Goal: Task Accomplishment & Management: Use online tool/utility

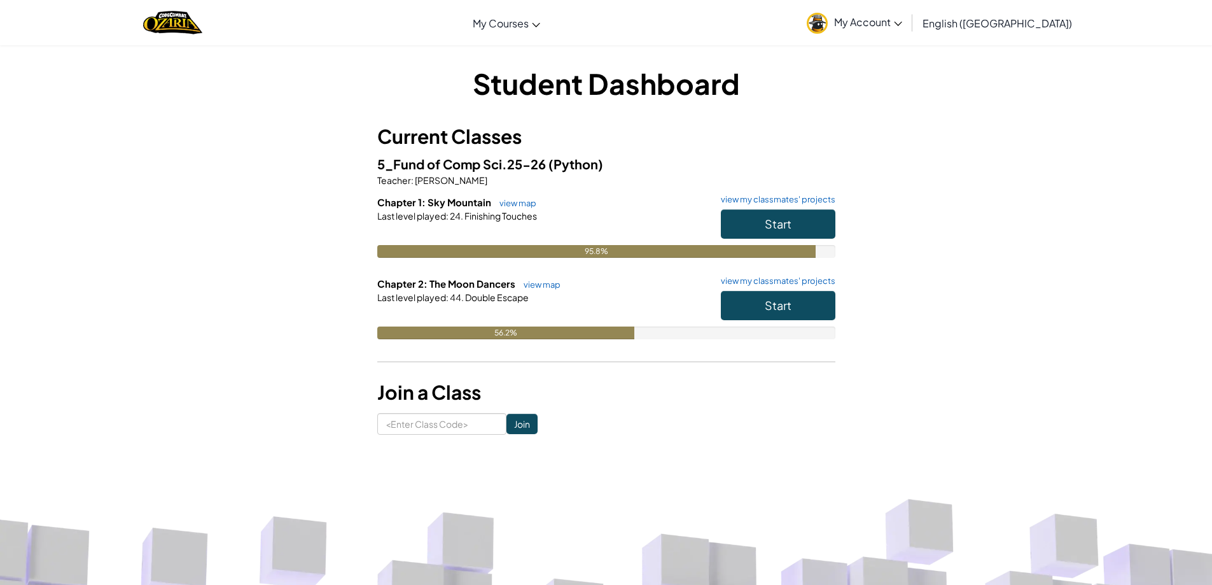
click at [735, 289] on h6 "Chapter 2: The Moon Dancers view map view my classmates' projects" at bounding box center [606, 284] width 458 height 14
click at [1096, 415] on div "Student Dashboard Current Classes 5_Fund of Comp Sci.25-26 (Python) Teacher : C…" at bounding box center [606, 249] width 1212 height 409
click at [781, 293] on button "Start" at bounding box center [778, 305] width 115 height 29
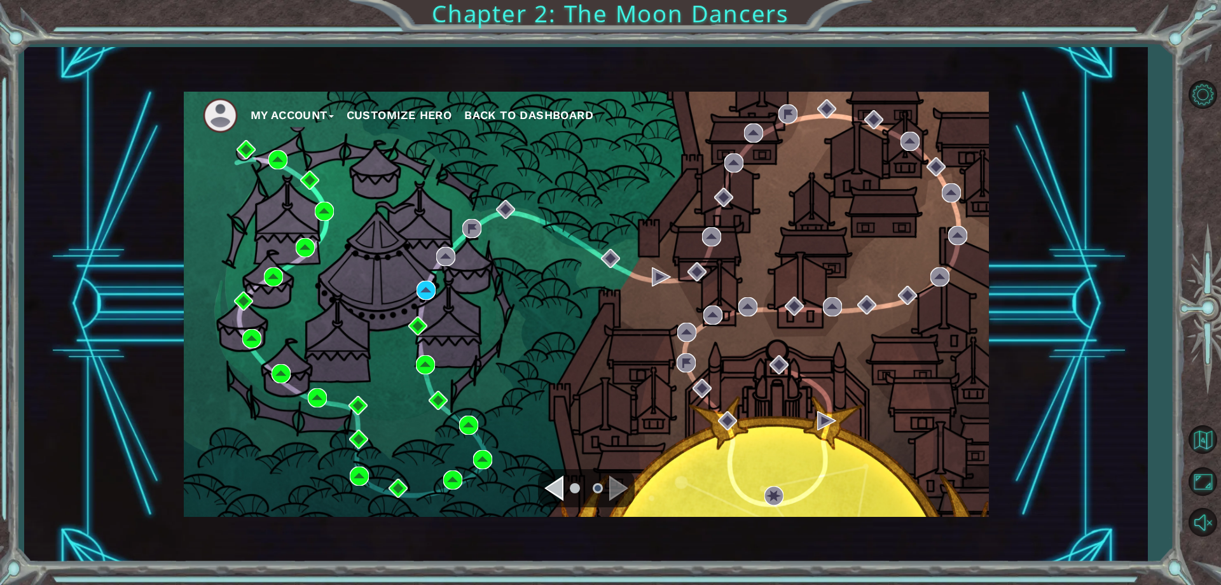
click at [415, 279] on div "My Account Customize Hero Back to Dashboard" at bounding box center [586, 304] width 805 height 425
click at [432, 296] on img at bounding box center [426, 290] width 19 height 19
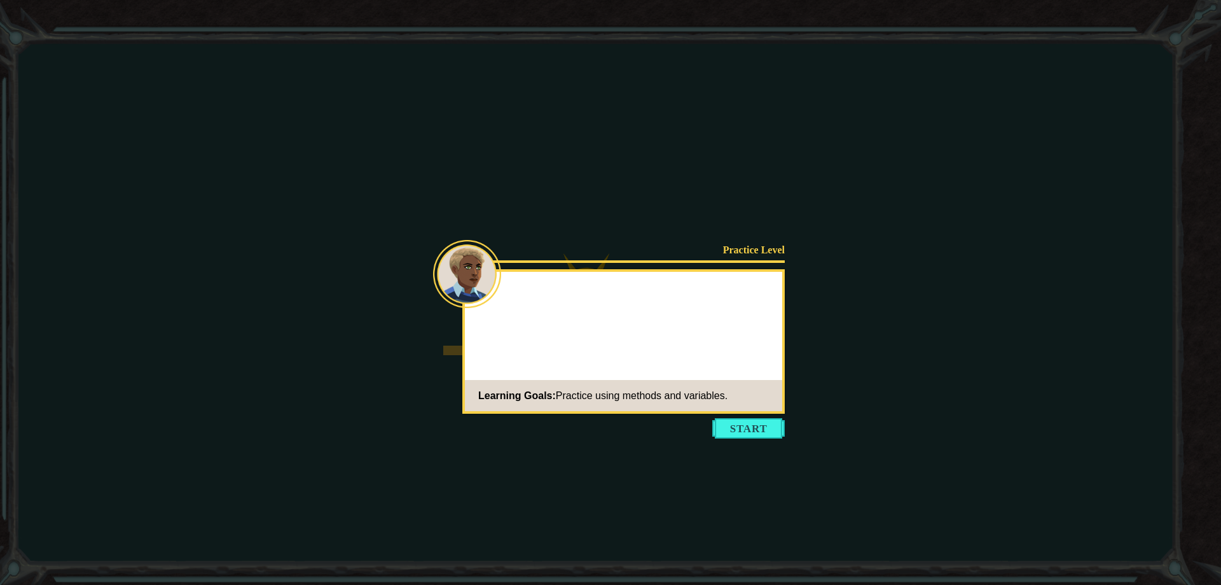
click at [753, 450] on icon at bounding box center [610, 292] width 1221 height 585
click at [762, 419] on button "Start" at bounding box center [749, 428] width 73 height 20
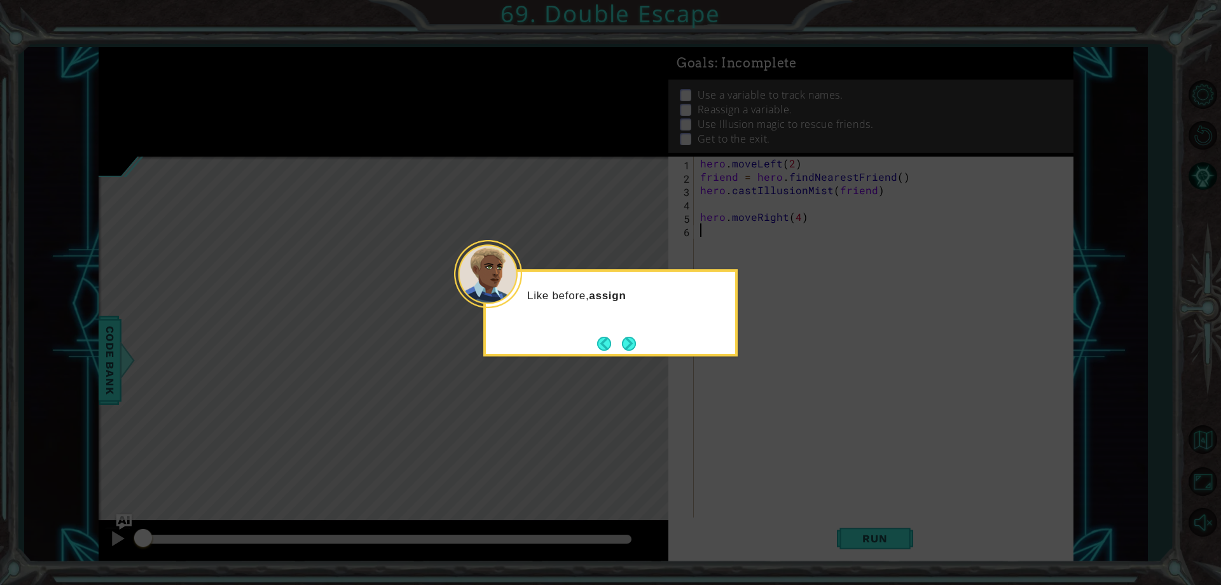
drag, startPoint x: 636, startPoint y: 333, endPoint x: 635, endPoint y: 340, distance: 7.0
click at [635, 338] on button "Next" at bounding box center [629, 344] width 14 height 14
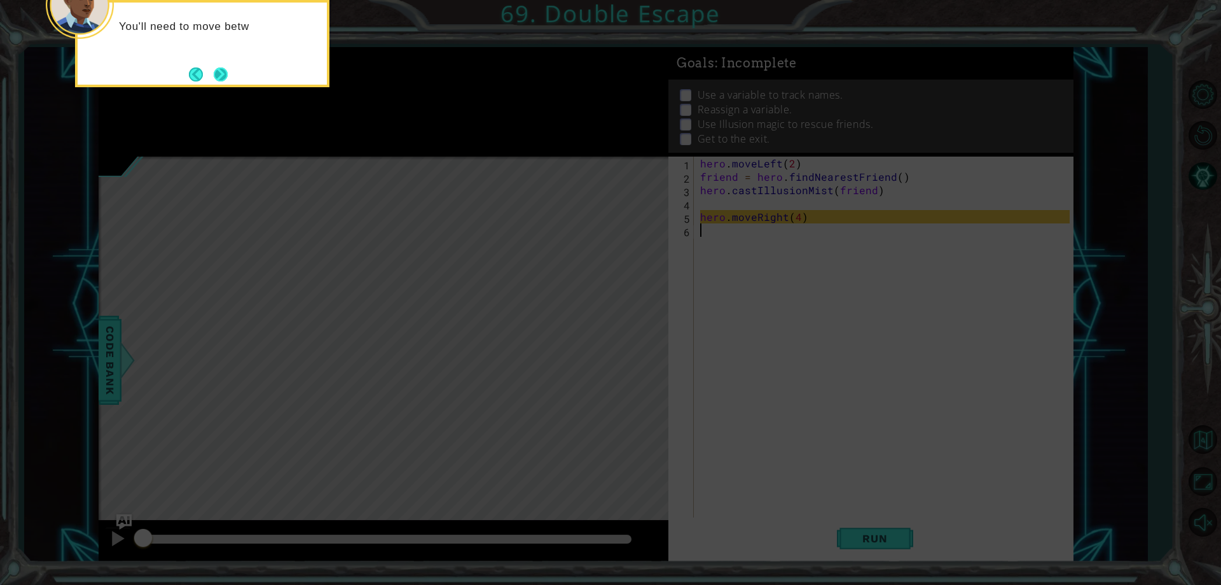
click at [226, 78] on button "Next" at bounding box center [221, 74] width 14 height 14
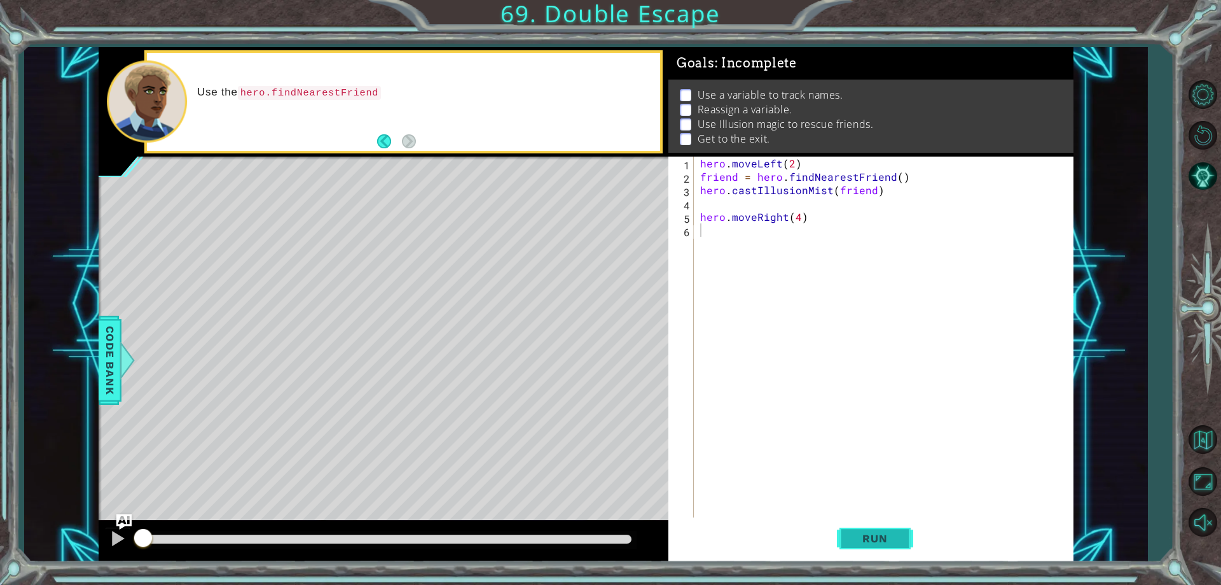
click at [898, 543] on span "Run" at bounding box center [875, 538] width 50 height 13
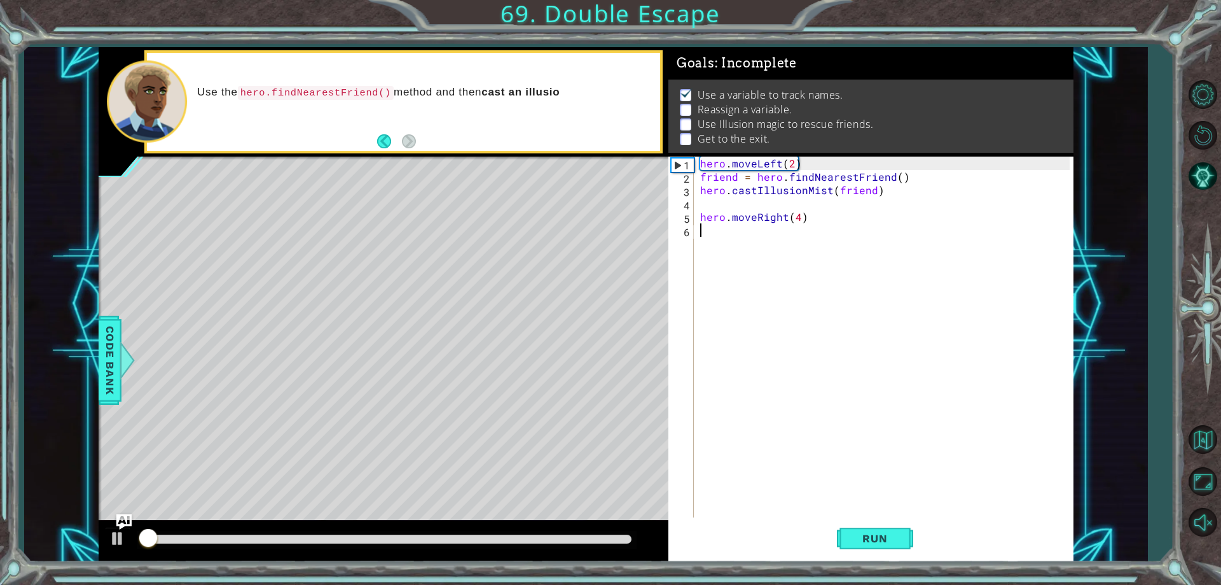
scroll to position [6, 0]
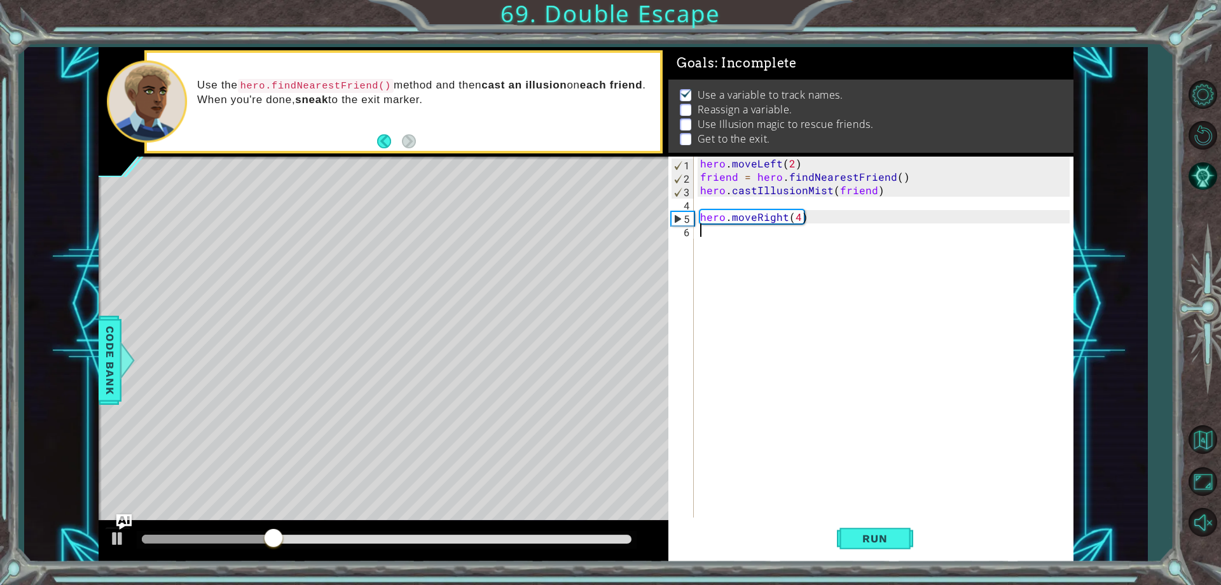
type textarea "f"
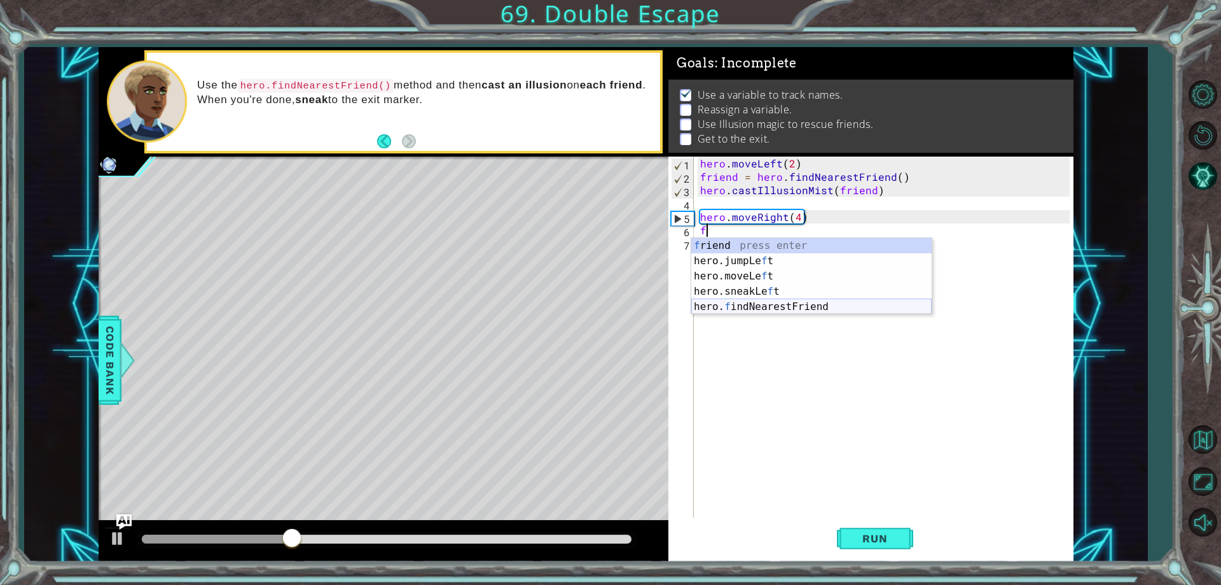
drag, startPoint x: 863, startPoint y: 300, endPoint x: 866, endPoint y: 307, distance: 8.5
click at [863, 299] on div "f riend press enter hero.jumpLe f t press enter hero.moveLe f t press enter her…" at bounding box center [812, 291] width 240 height 107
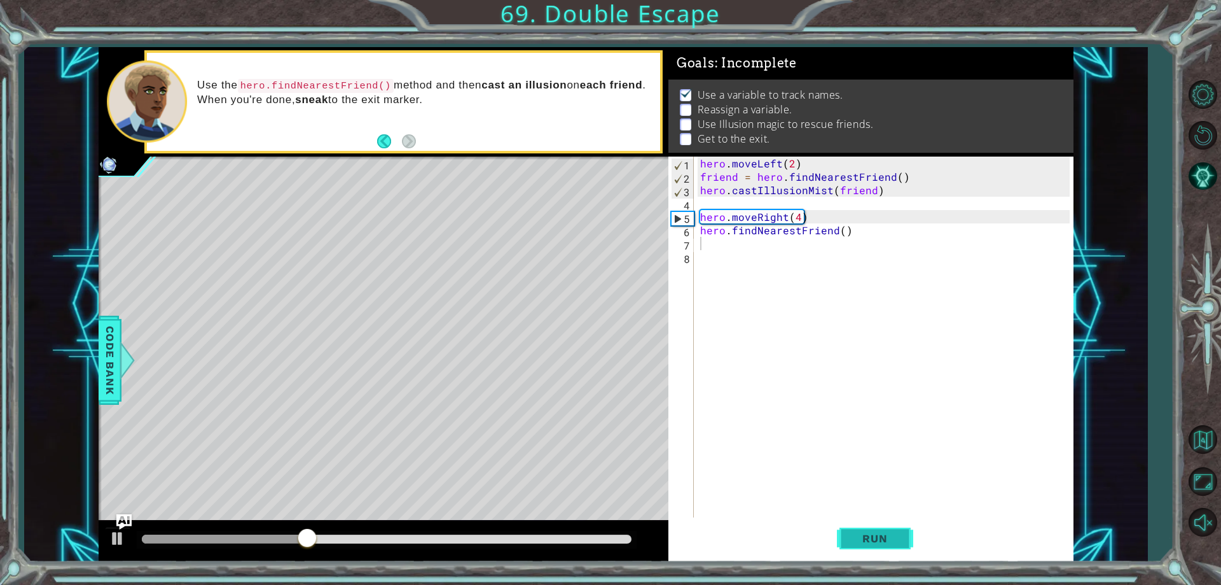
click at [855, 538] on span "Run" at bounding box center [875, 538] width 50 height 13
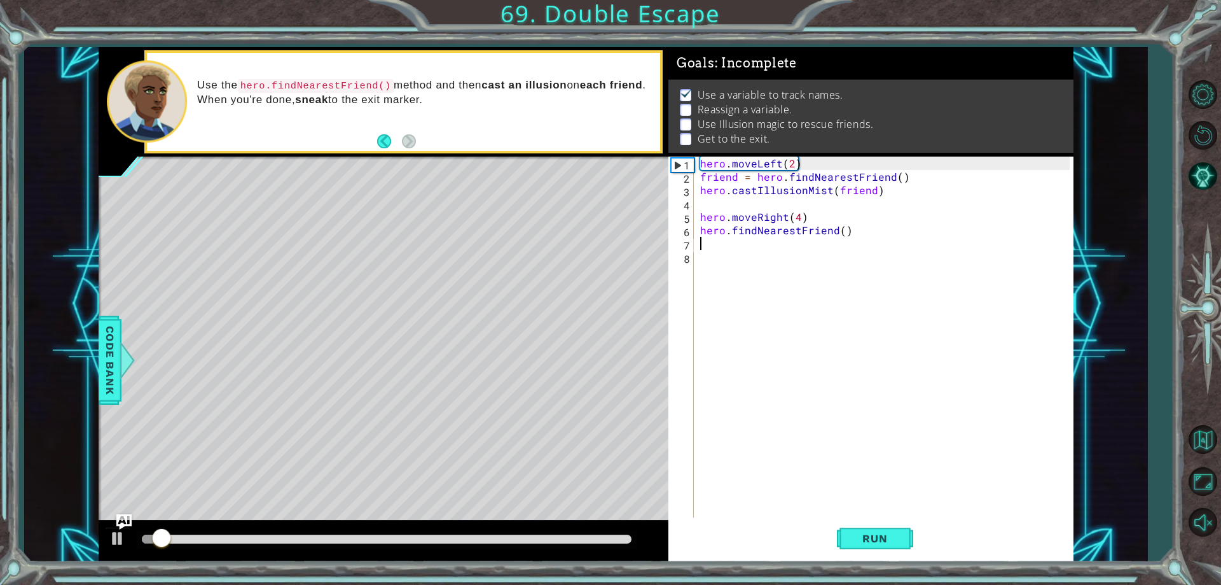
click at [777, 247] on div "hero . moveLeft ( 2 ) friend = hero . findNearestFriend ( ) hero . castIllusion…" at bounding box center [887, 350] width 378 height 387
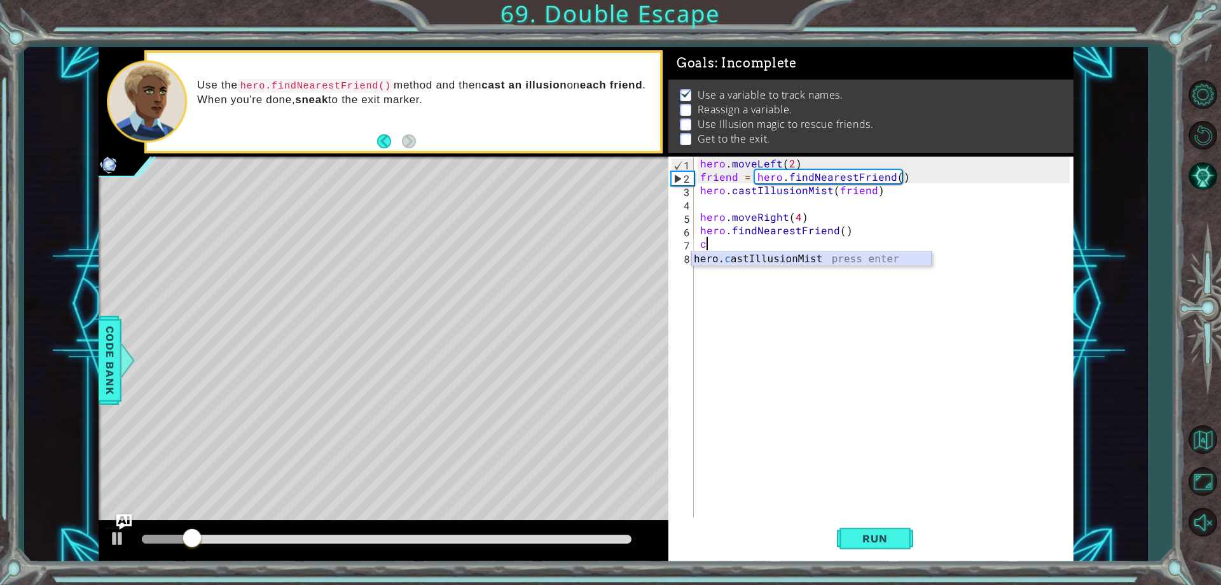
click at [762, 260] on div "hero. c astIllusionMist press enter" at bounding box center [812, 274] width 240 height 46
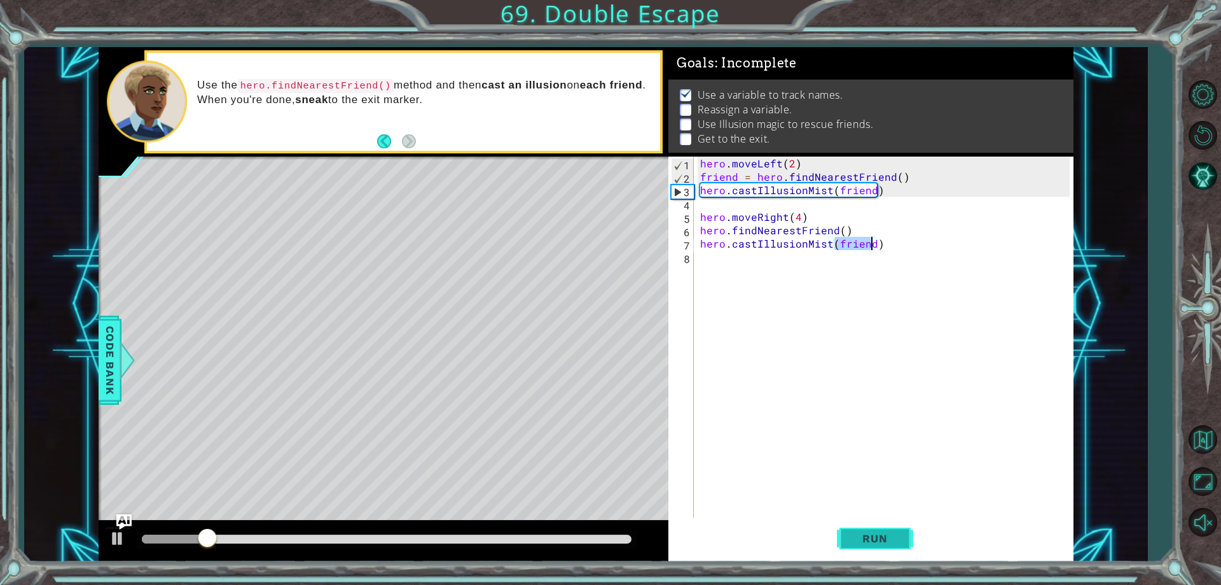
type textarea "hero.castIllusionMist(friend)"
click at [884, 525] on button "Run" at bounding box center [875, 538] width 76 height 41
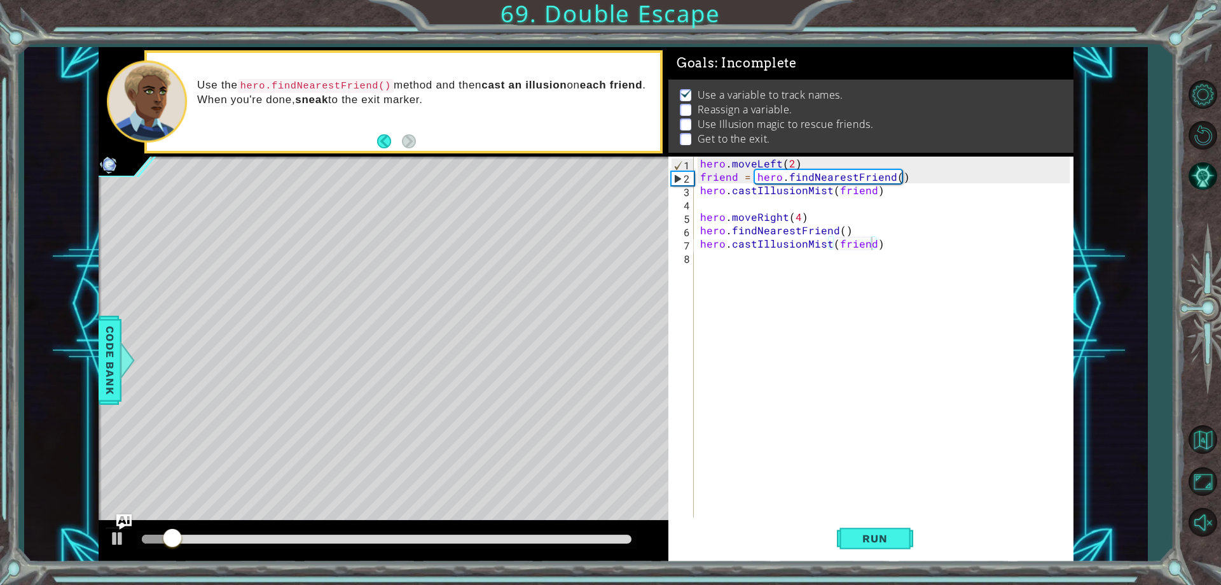
click at [526, 525] on div at bounding box center [384, 540] width 570 height 41
click at [528, 539] on div at bounding box center [387, 538] width 490 height 9
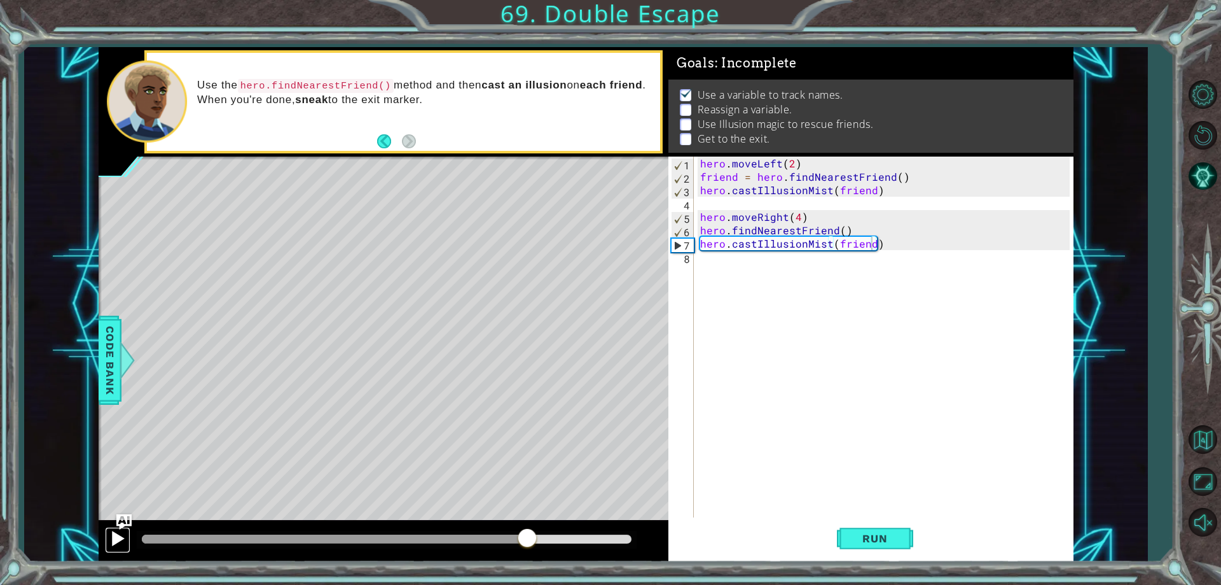
click at [123, 538] on div at bounding box center [117, 538] width 17 height 17
